Goal: Subscribe to service/newsletter

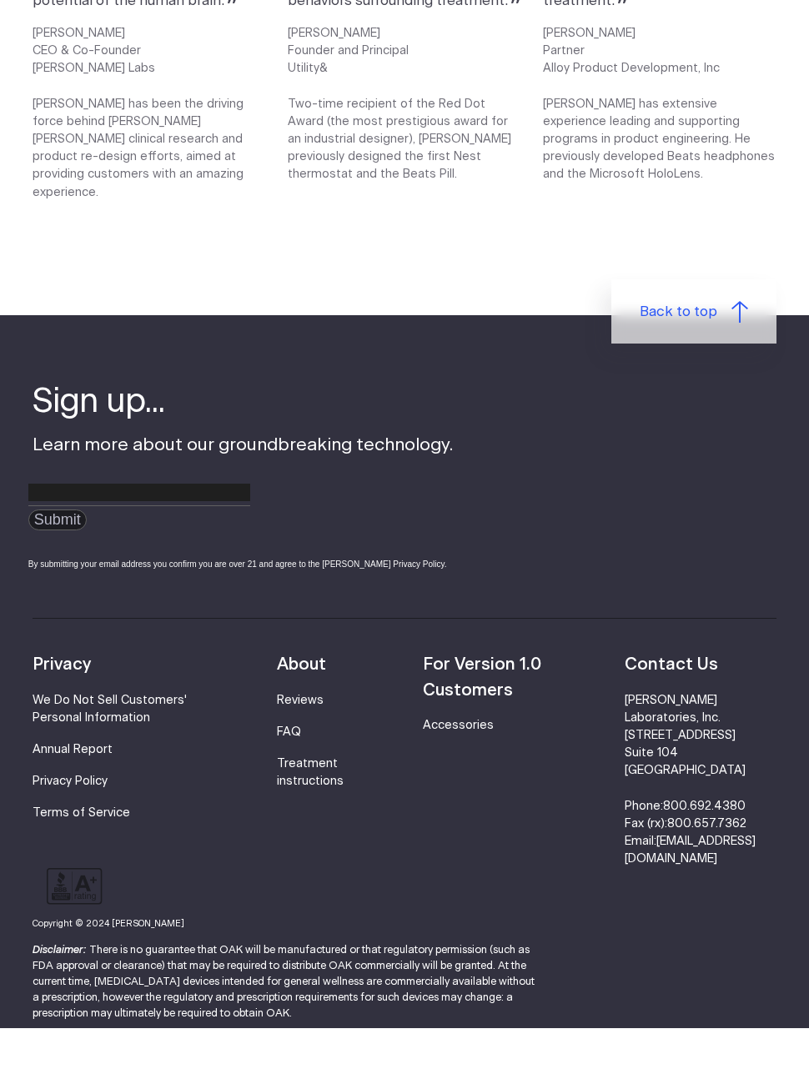
scroll to position [2085, 0]
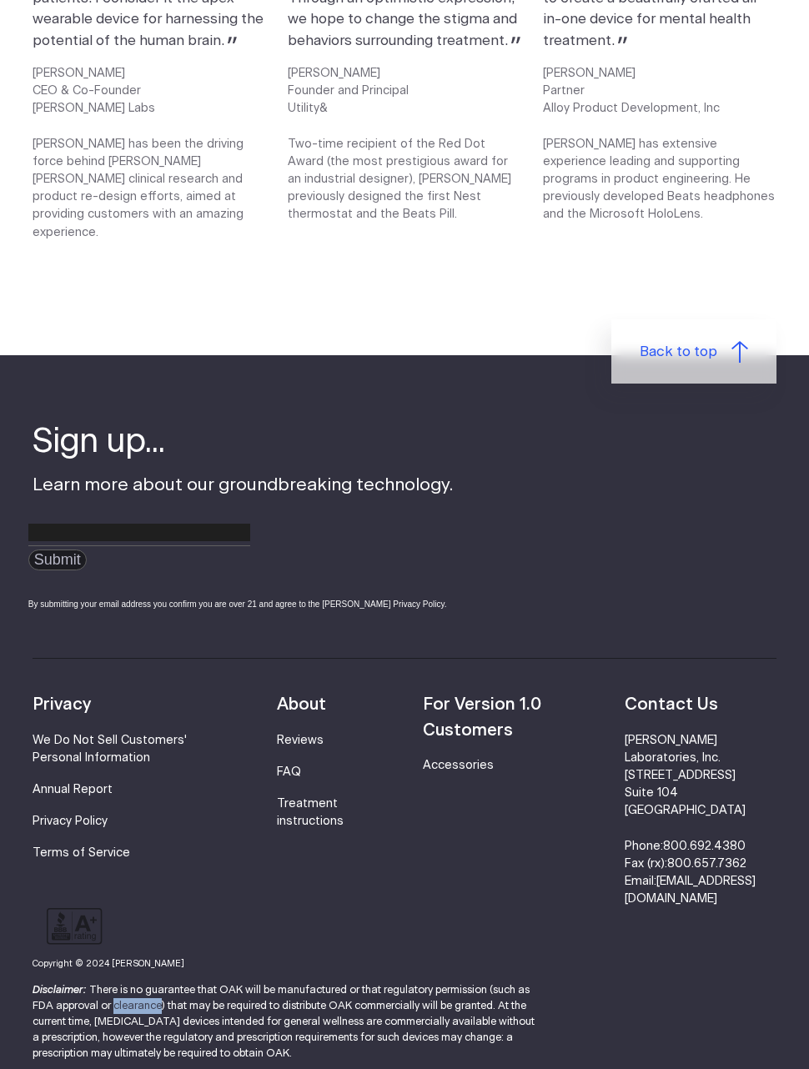
click at [239, 1015] on p "Disclaimer: There is no guarantee that OAK will be manufactured or that regulat…" at bounding box center [288, 1024] width 511 height 80
click at [220, 996] on p "Disclaimer: There is no guarantee that OAK will be manufactured or that regulat…" at bounding box center [288, 1024] width 511 height 80
copy p "neuromodulation"
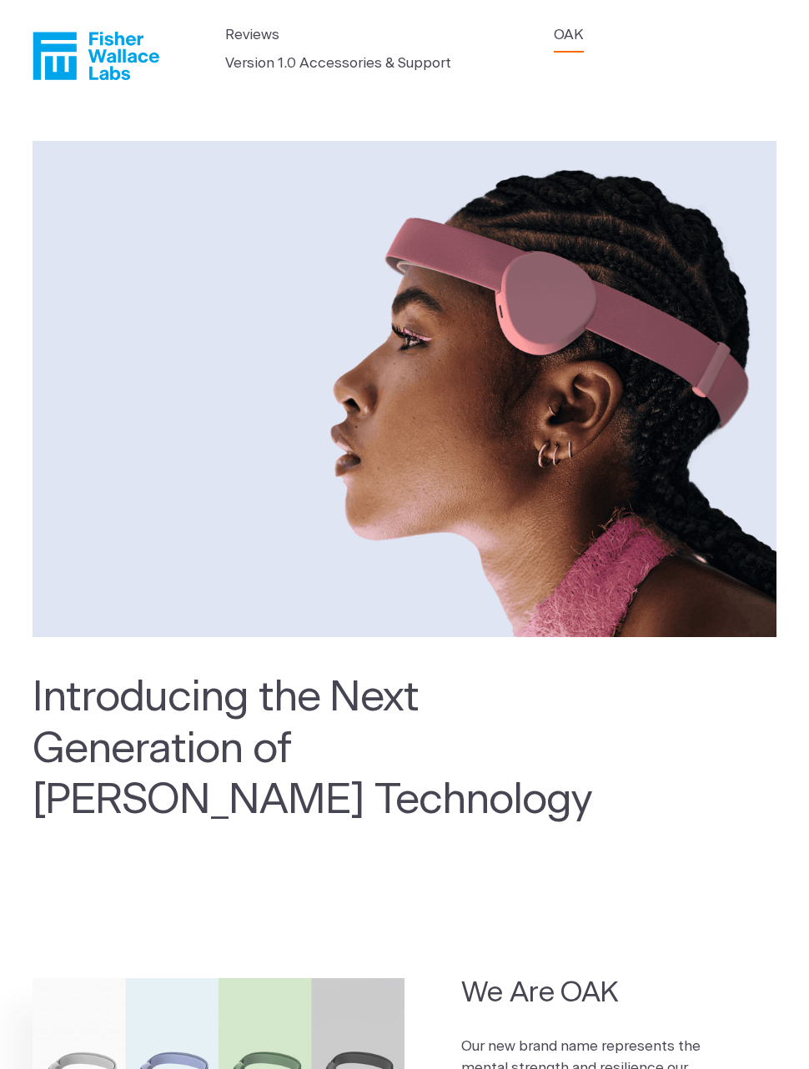
scroll to position [0, 0]
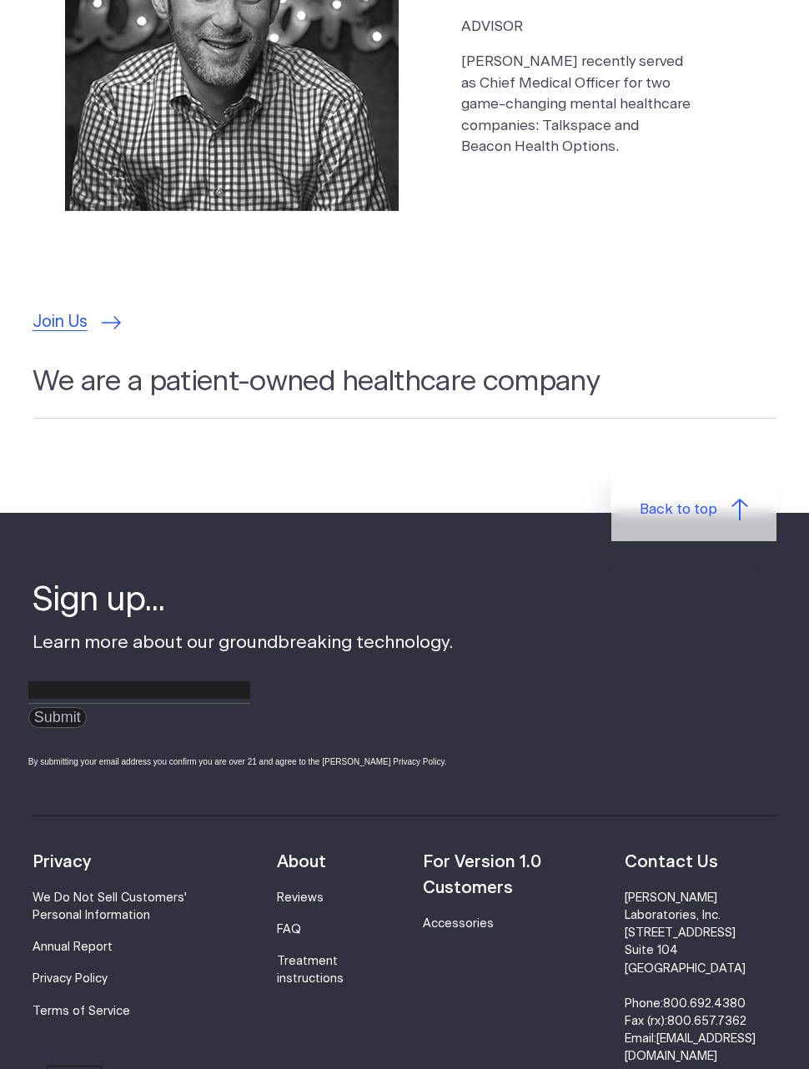
scroll to position [4811, 0]
click at [717, 1034] on link "[EMAIL_ADDRESS][DOMAIN_NAME]" at bounding box center [690, 1048] width 131 height 29
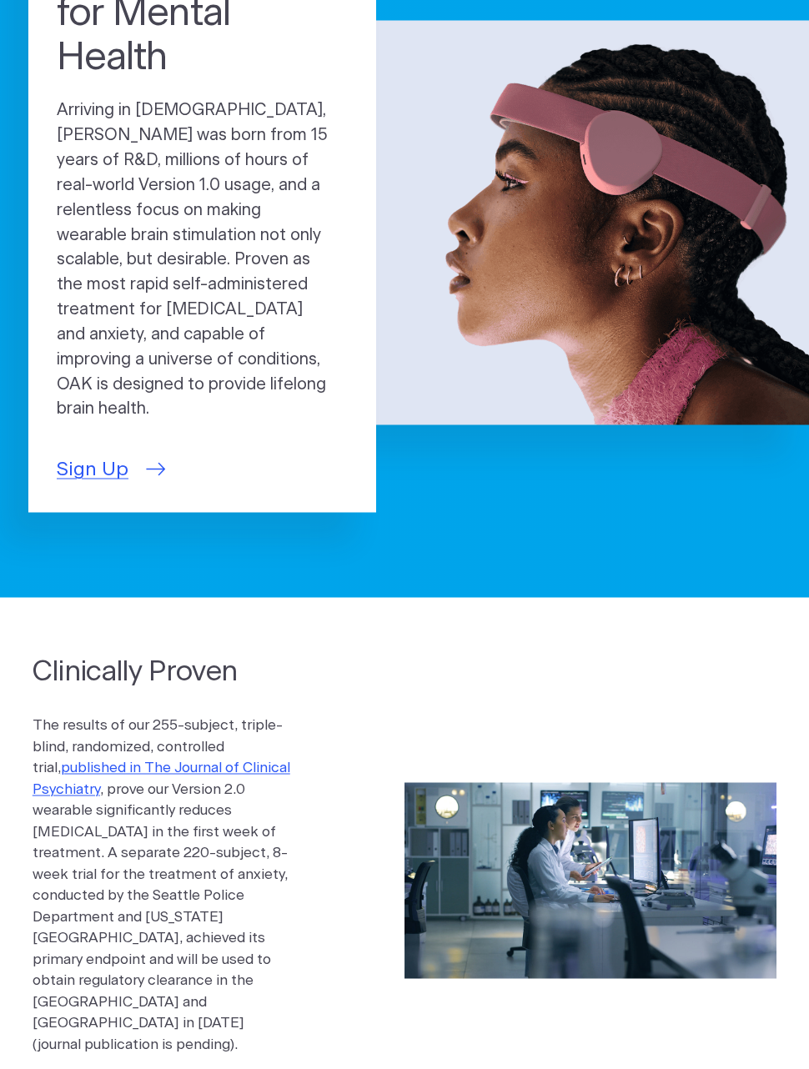
scroll to position [180, 0]
click at [108, 455] on span "Sign Up" at bounding box center [93, 469] width 72 height 29
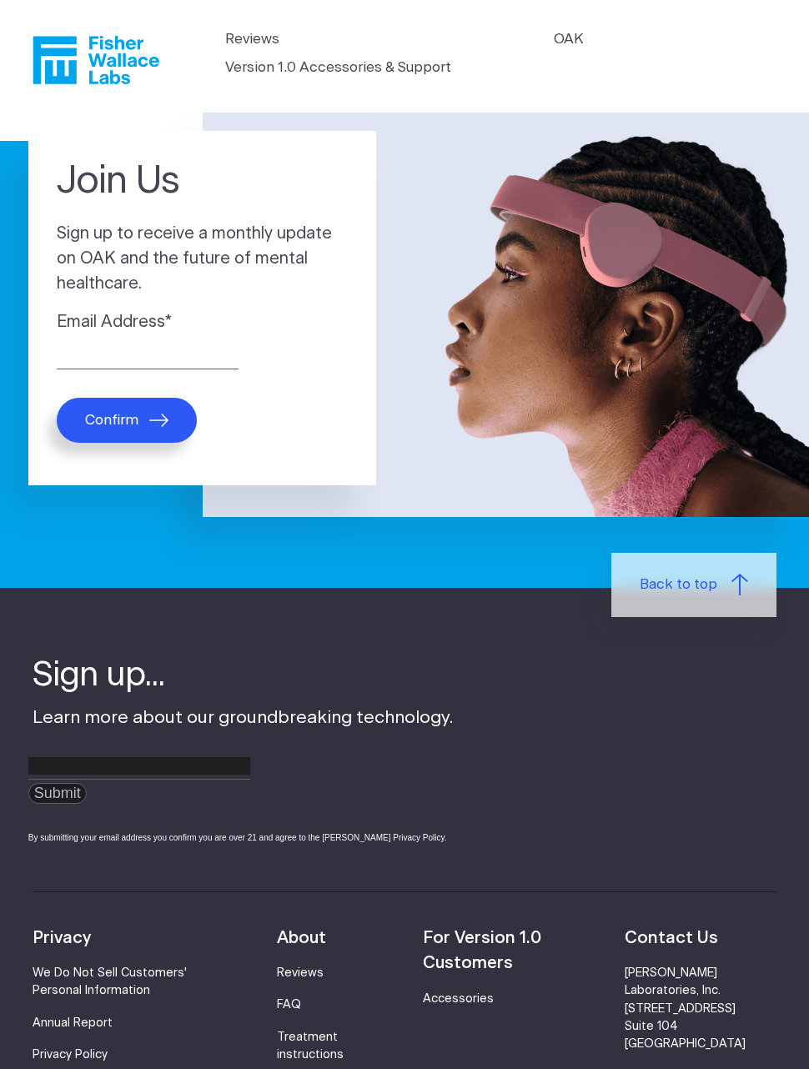
click at [222, 310] on label "Email Address *" at bounding box center [202, 322] width 291 height 25
click at [222, 344] on input "Email Address *" at bounding box center [148, 357] width 182 height 26
type input "rjlorenzini@gmail.com"
click at [120, 417] on span "Confirm" at bounding box center [111, 420] width 53 height 17
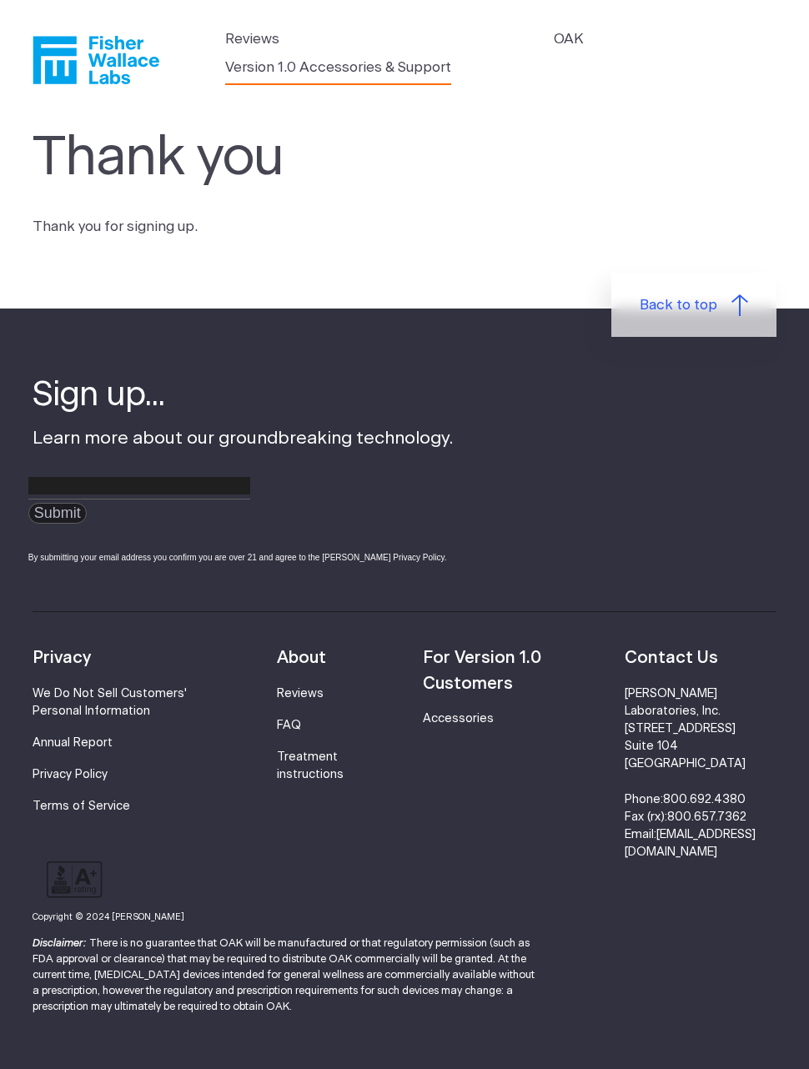
click at [387, 66] on link "Version 1.0 Accessories & Support" at bounding box center [338, 68] width 226 height 22
